Goal: Information Seeking & Learning: Learn about a topic

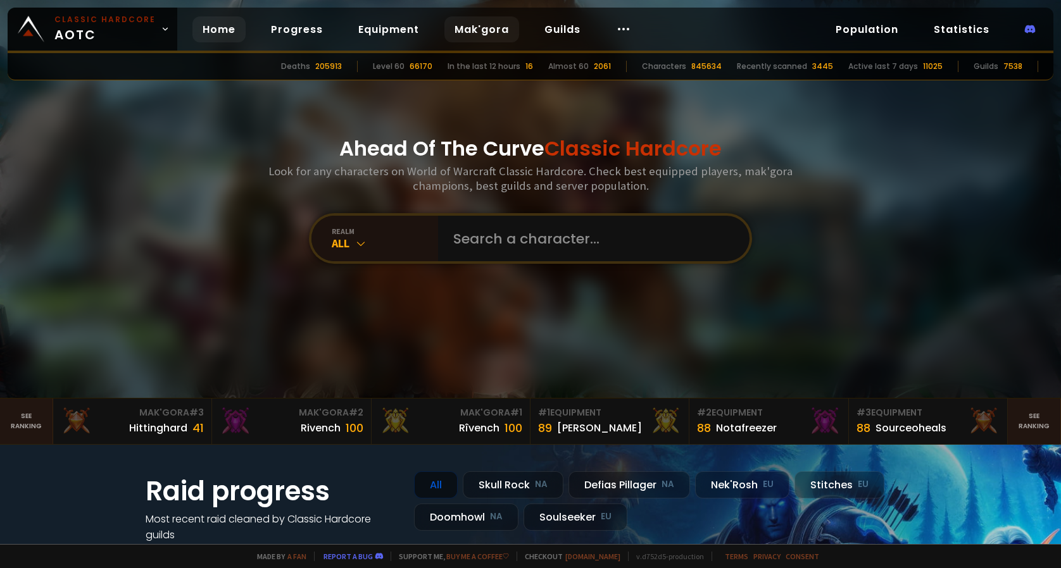
click at [481, 30] on link "Mak'gora" at bounding box center [481, 29] width 75 height 26
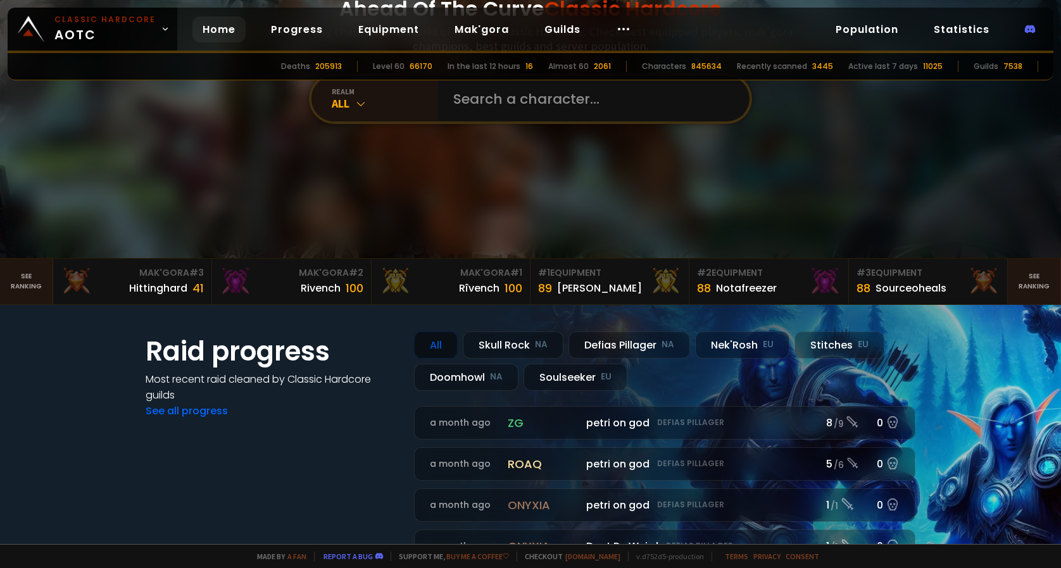
scroll to position [190, 0]
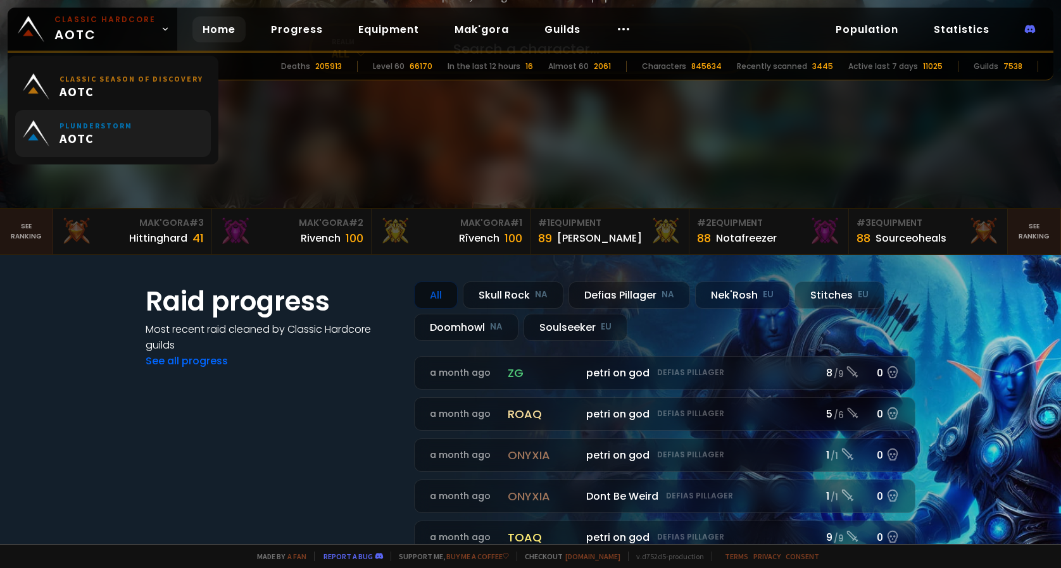
click at [143, 146] on link "Plunderstorm AOTC" at bounding box center [113, 133] width 196 height 47
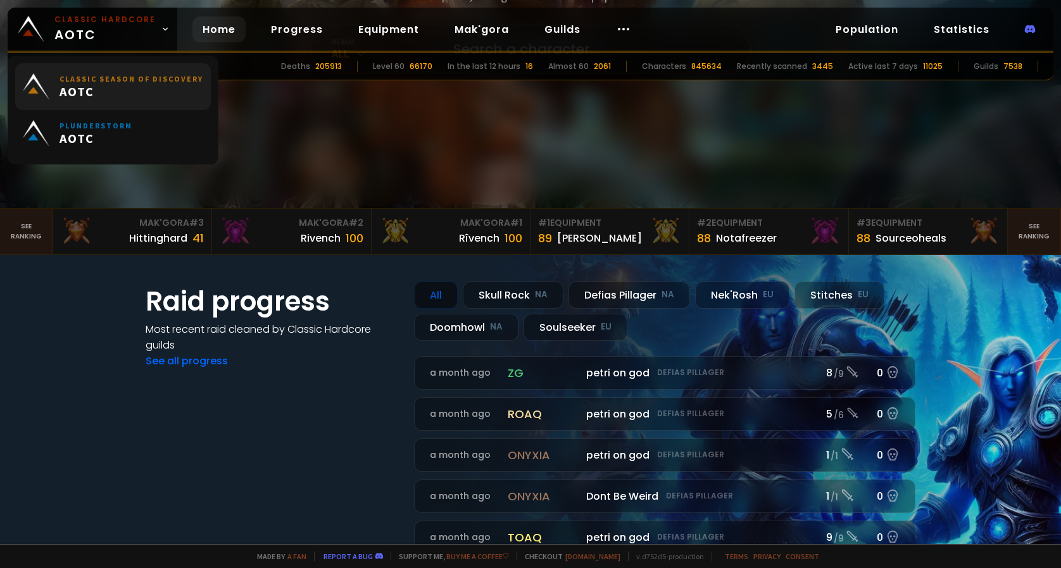
click at [127, 87] on span "AOTC" at bounding box center [131, 92] width 144 height 16
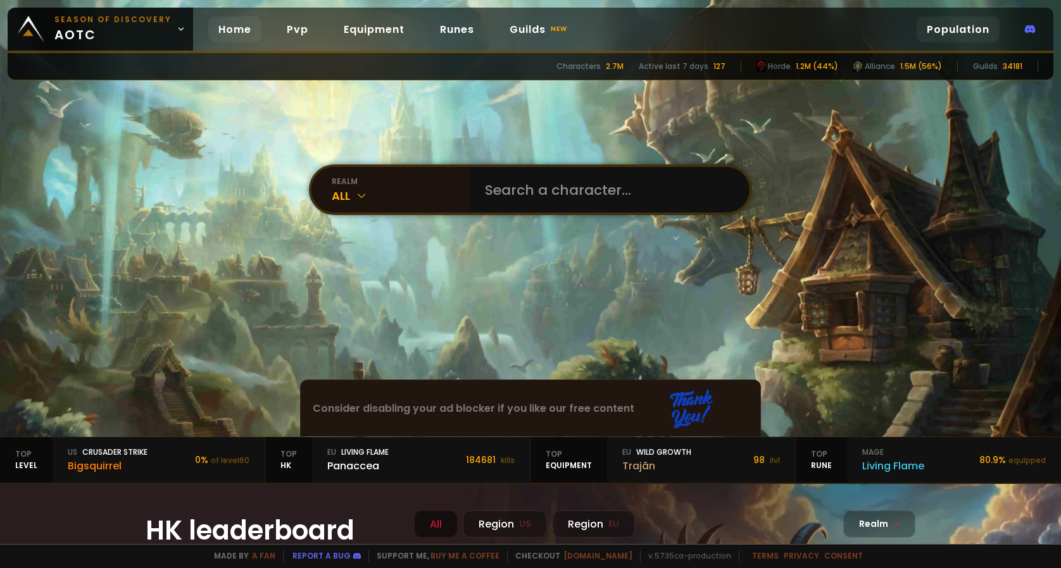
click at [971, 28] on link "Population" at bounding box center [957, 29] width 83 height 26
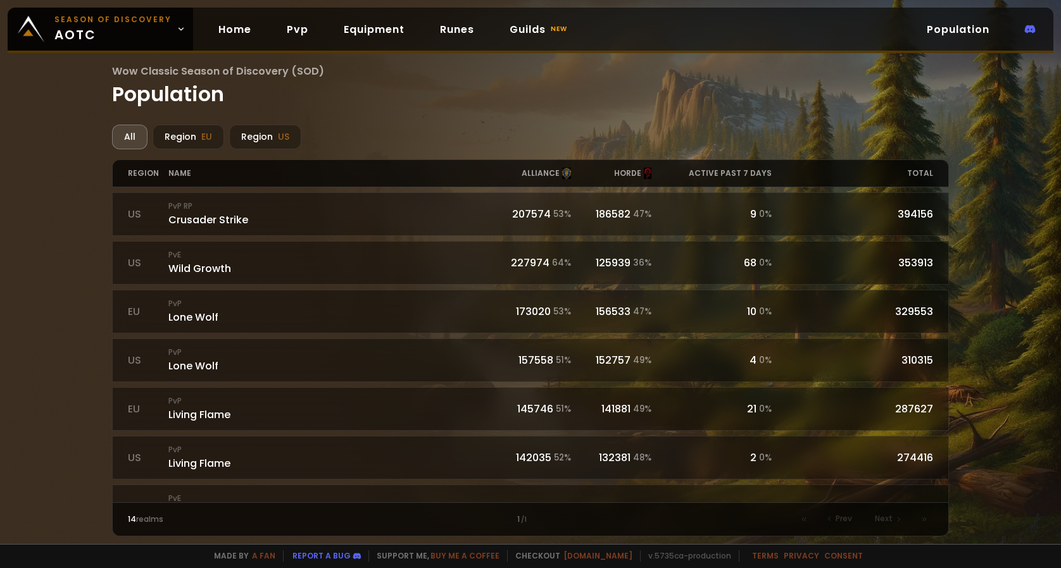
click at [747, 177] on div "active past 7 days" at bounding box center [711, 173] width 121 height 27
click at [778, 98] on h1 "Wow Classic Season of Discovery (SOD) Population" at bounding box center [530, 86] width 837 height 46
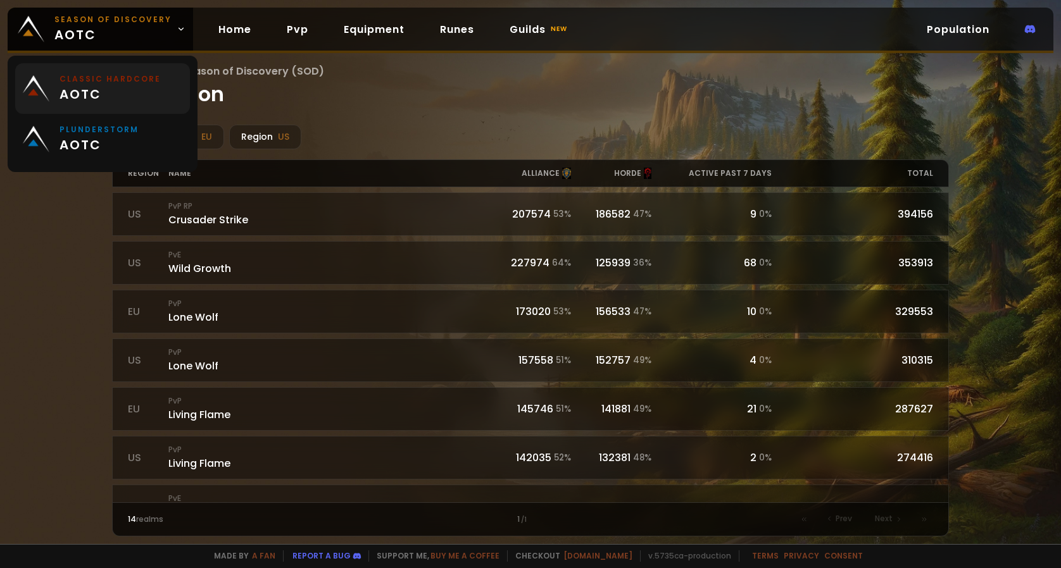
click at [113, 77] on small "Classic Hardcore" at bounding box center [109, 78] width 101 height 11
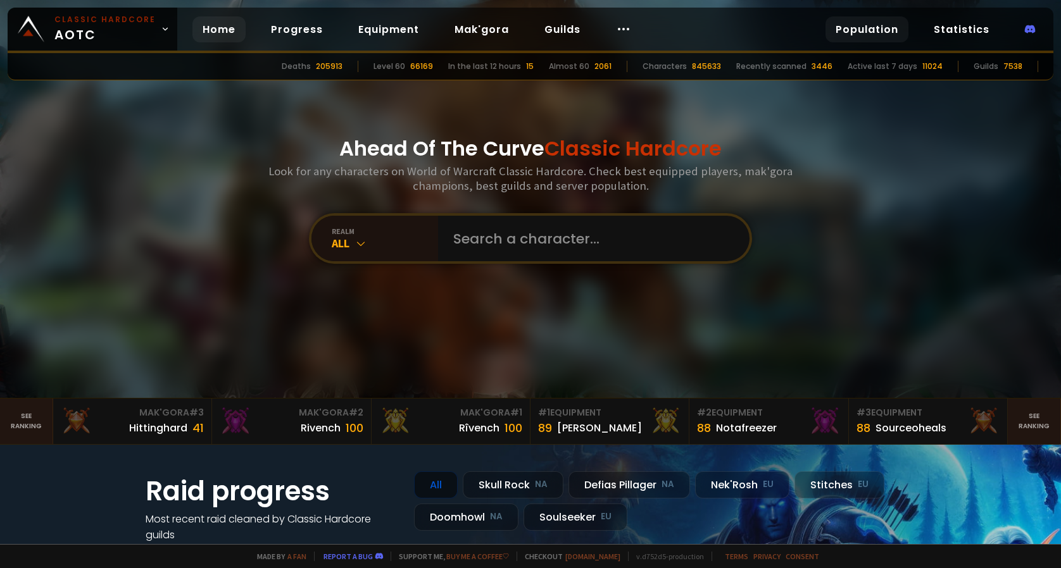
click at [856, 37] on link "Population" at bounding box center [866, 29] width 83 height 26
